Goal: Obtain resource: Download file/media

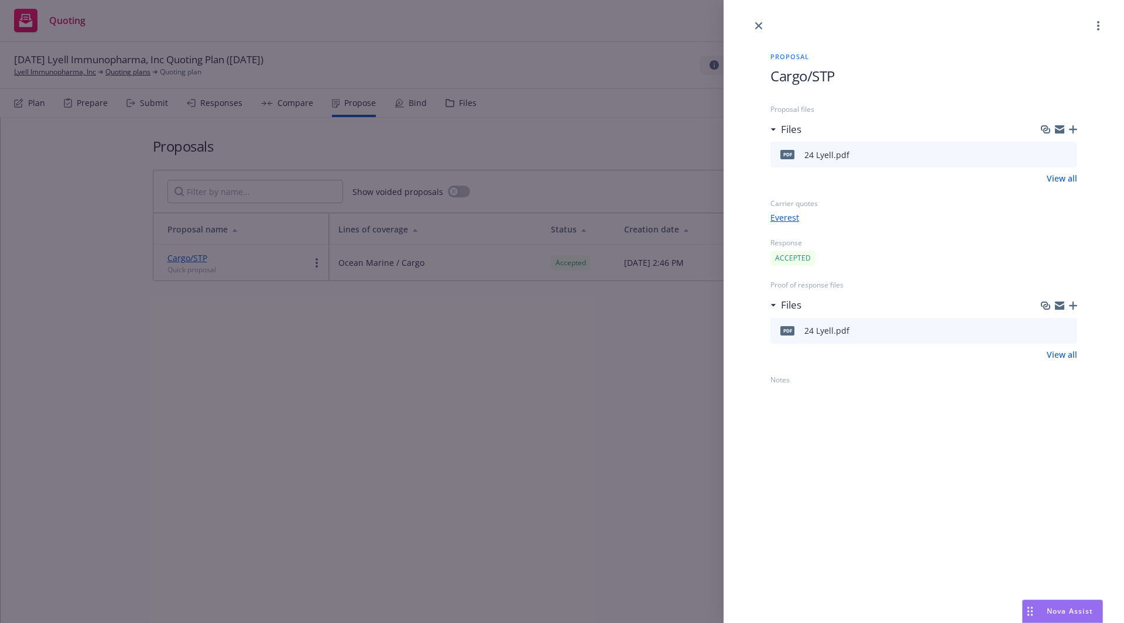
click at [649, 326] on div "Proposal Cargo/STP Proposal files Files pdf 24 Lyell.pdf View all Carrier quote…" at bounding box center [562, 311] width 1124 height 623
